Goal: Task Accomplishment & Management: Manage account settings

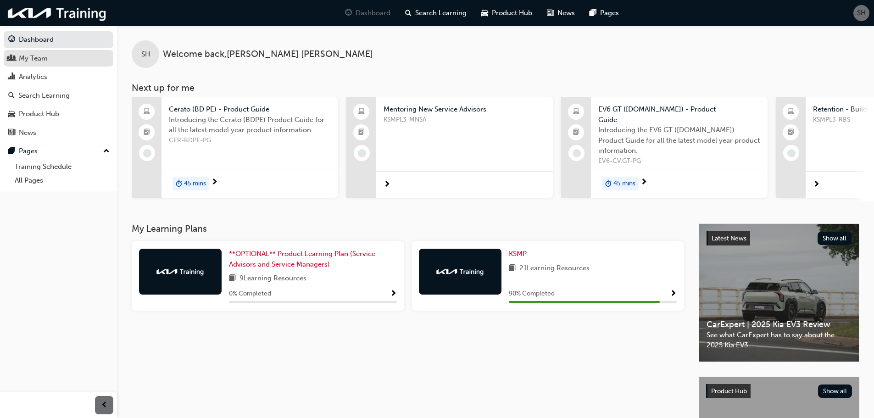
click at [52, 61] on div "My Team" at bounding box center [58, 58] width 100 height 11
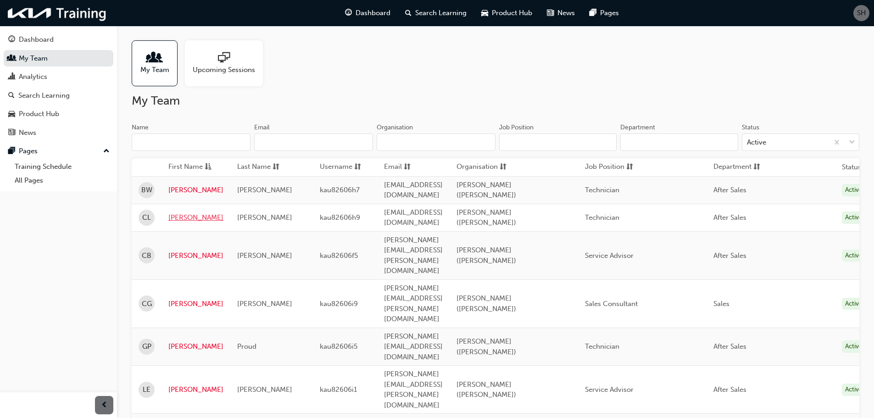
click at [180, 213] on link "[PERSON_NAME]" at bounding box center [195, 217] width 55 height 11
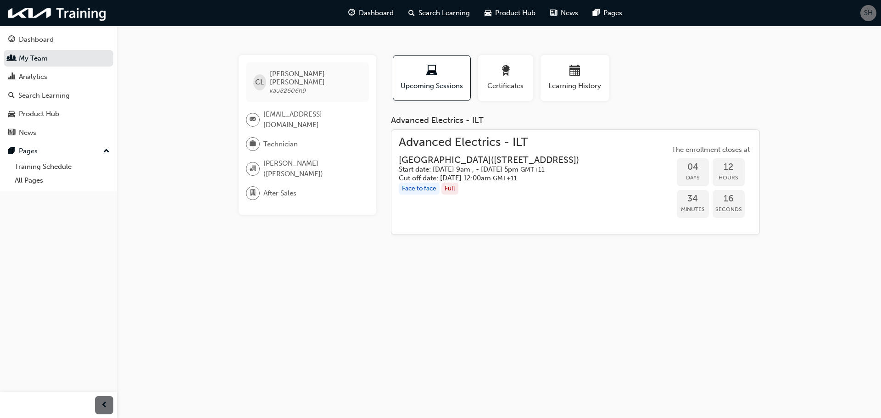
click at [496, 143] on span "Advanced Electrics - ILT" at bounding box center [496, 142] width 195 height 11
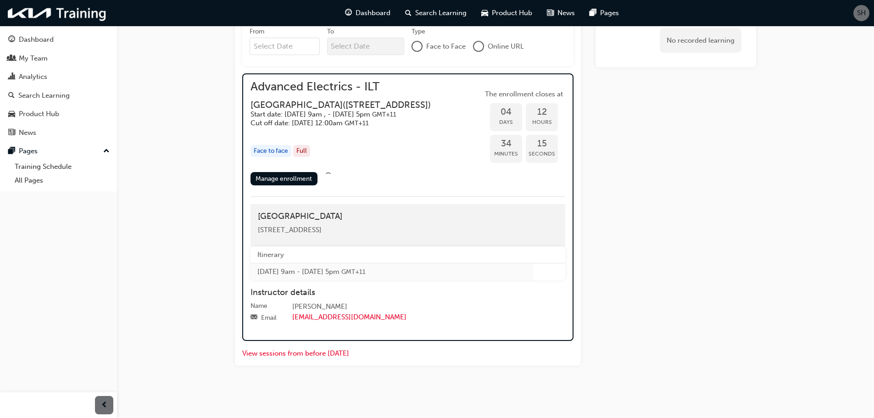
scroll to position [441, 0]
click at [297, 179] on link "Manage enrollment" at bounding box center [283, 178] width 67 height 13
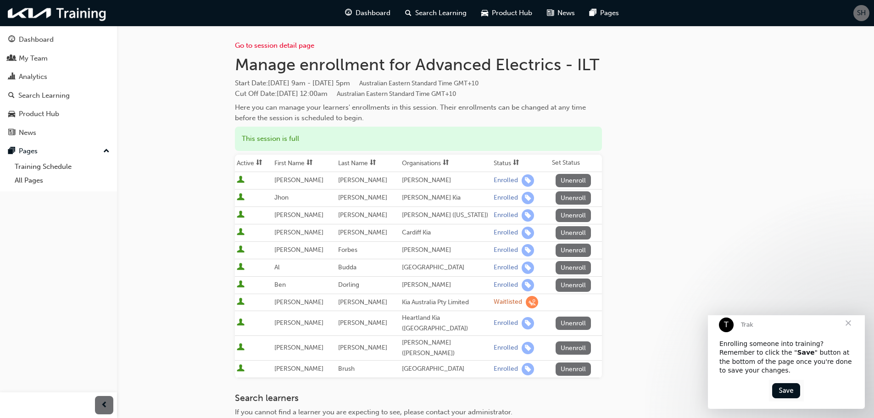
click at [578, 341] on button "Unenroll" at bounding box center [573, 347] width 36 height 13
click at [852, 330] on span "Close" at bounding box center [848, 322] width 33 height 33
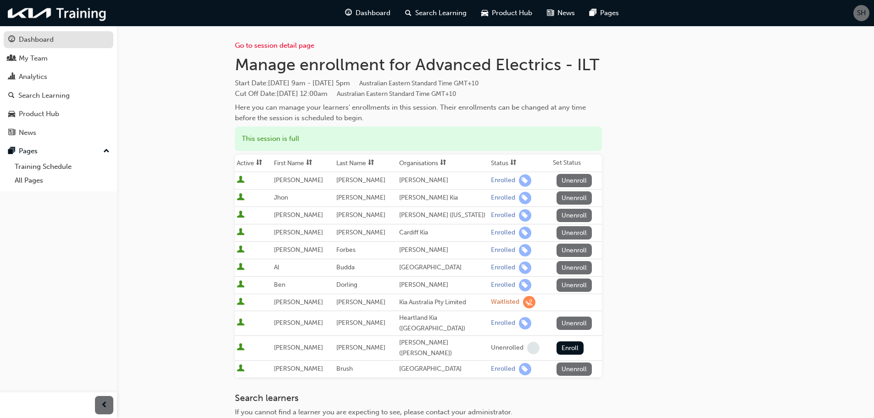
click at [66, 42] on div "Dashboard" at bounding box center [58, 39] width 100 height 11
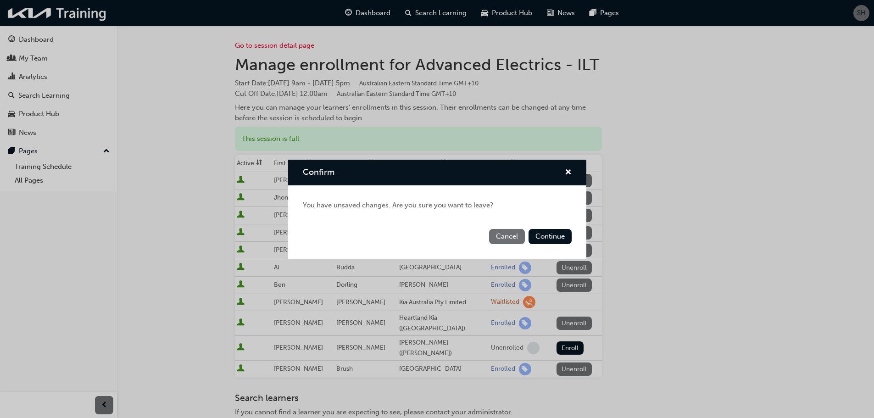
click at [505, 238] on button "Cancel" at bounding box center [507, 236] width 36 height 15
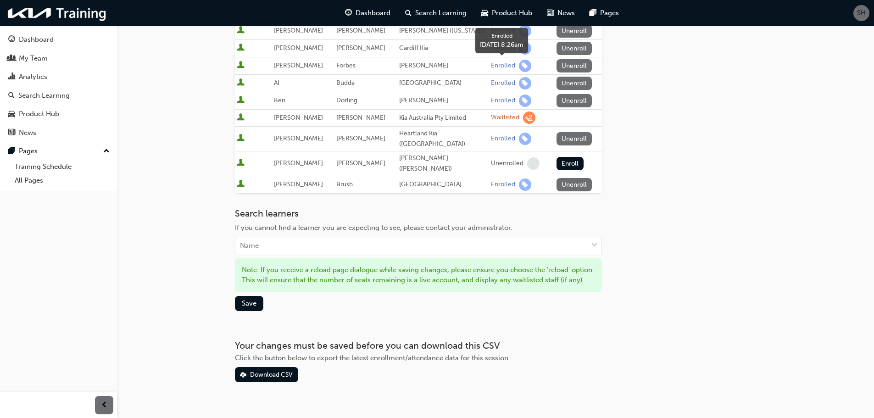
scroll to position [196, 0]
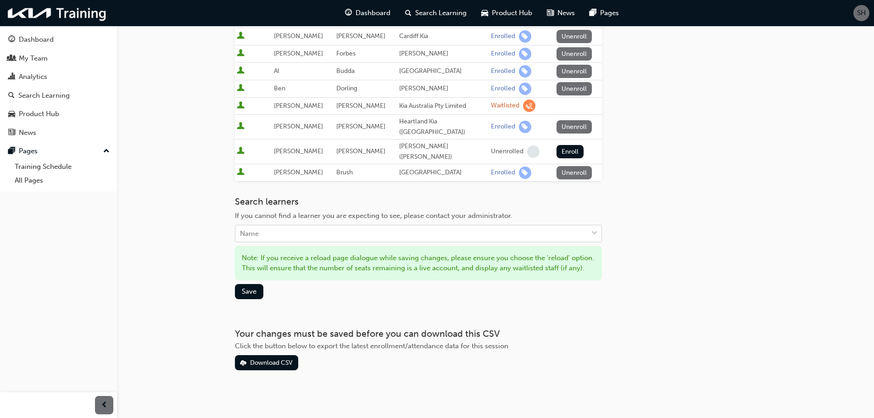
click at [291, 226] on div "Name" at bounding box center [411, 234] width 352 height 16
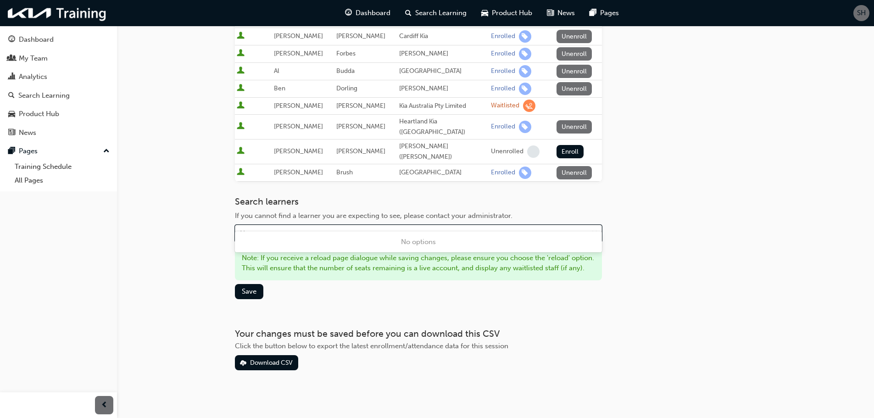
click at [291, 226] on div "Name" at bounding box center [411, 234] width 352 height 16
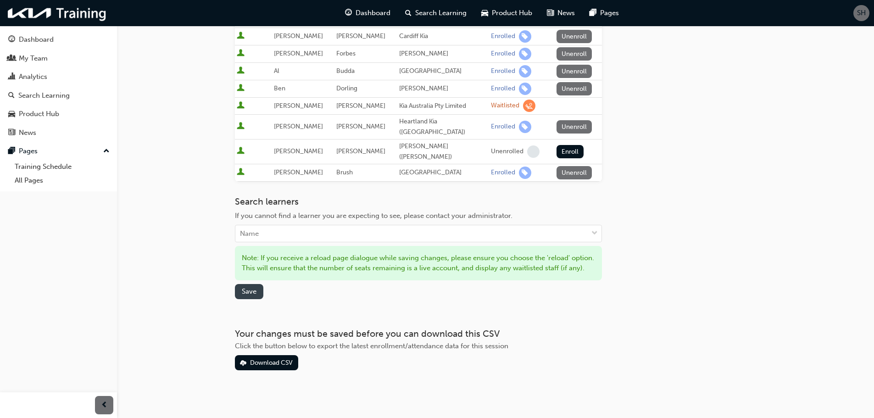
click at [252, 287] on span "Save" at bounding box center [249, 291] width 15 height 8
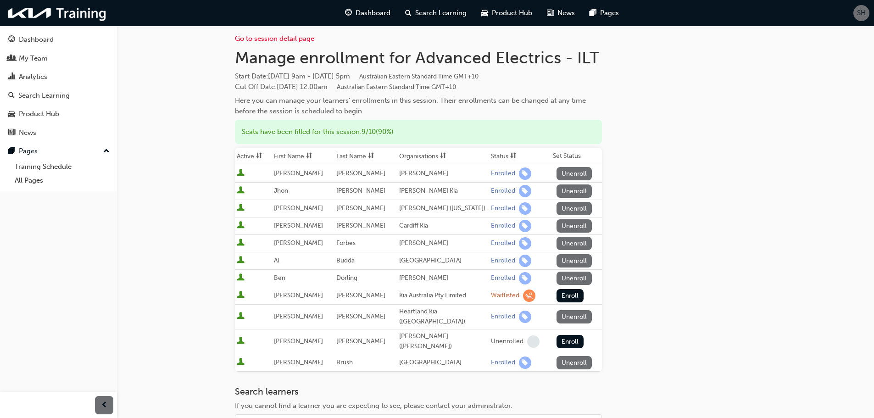
scroll to position [0, 0]
